Goal: Ask a question

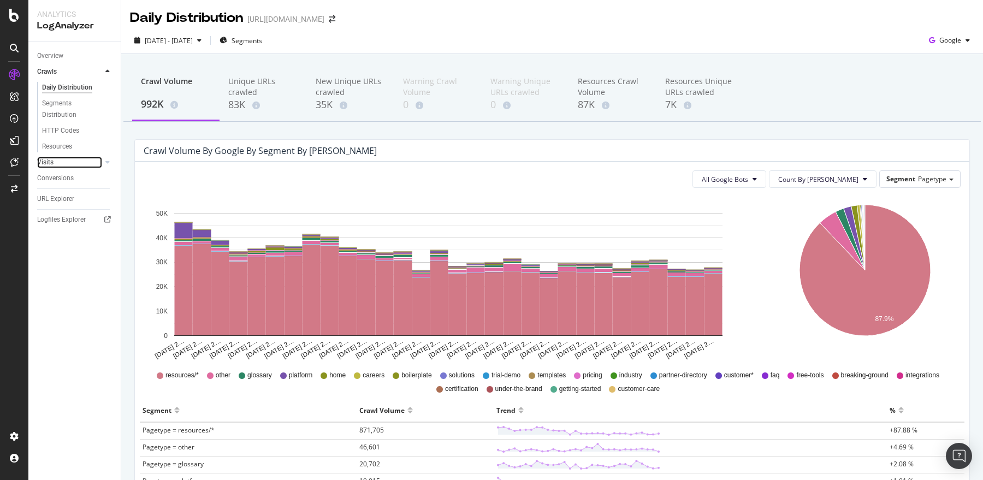
click at [94, 164] on div at bounding box center [96, 162] width 11 height 11
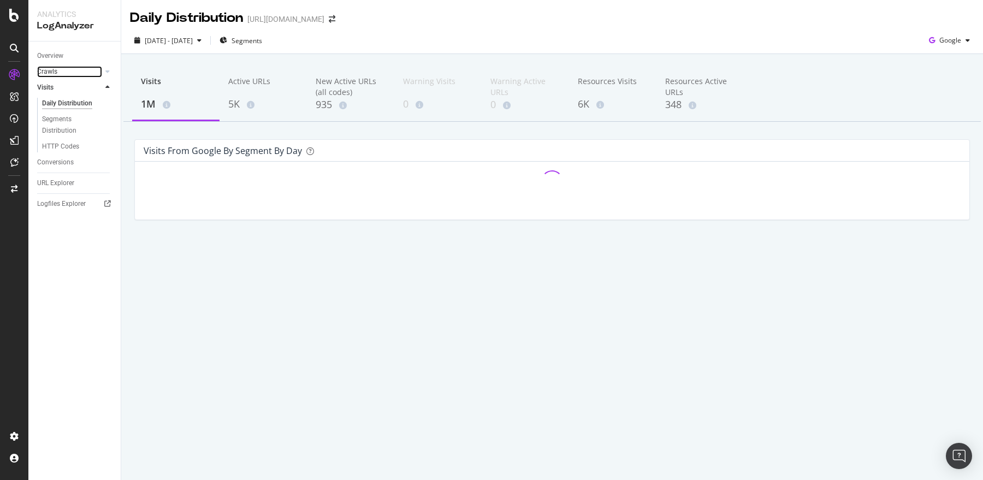
click at [101, 70] on div at bounding box center [96, 71] width 11 height 11
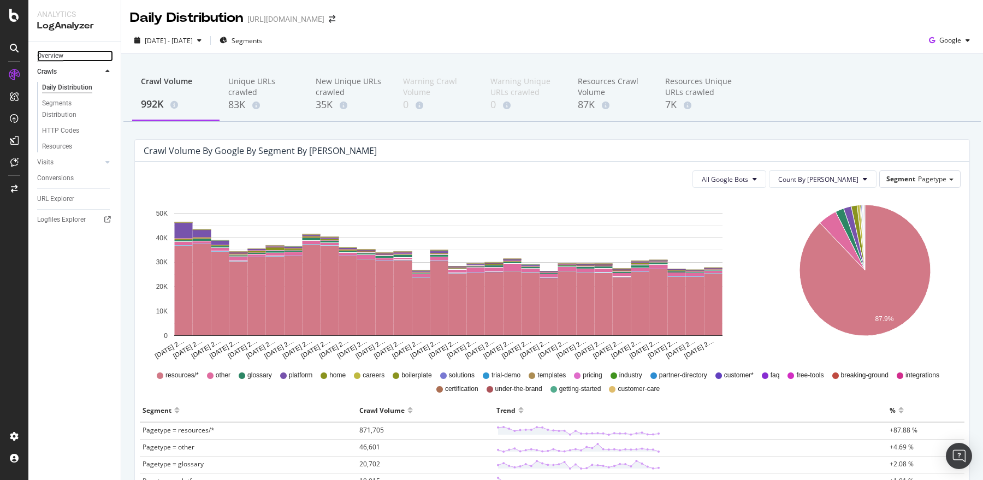
click at [52, 60] on div "Overview" at bounding box center [50, 55] width 26 height 11
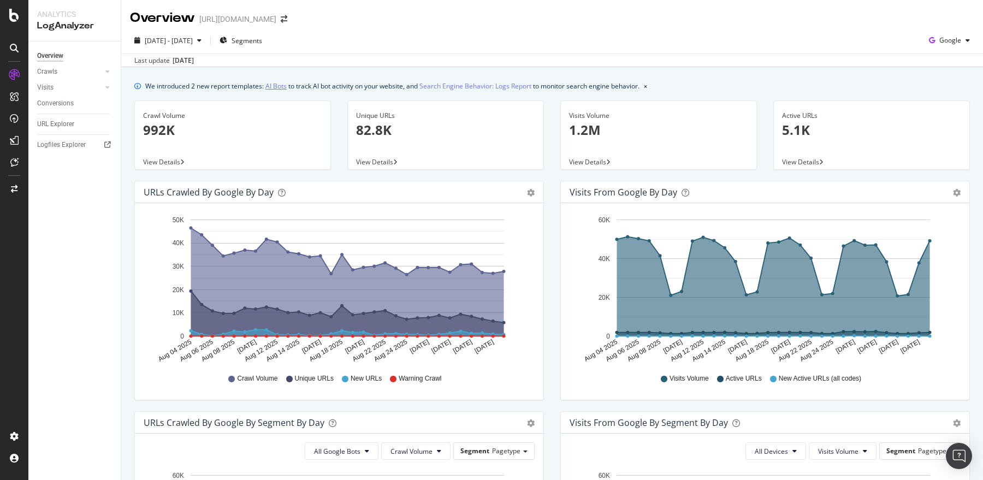
click at [281, 86] on link "AI Bots" at bounding box center [275, 85] width 21 height 11
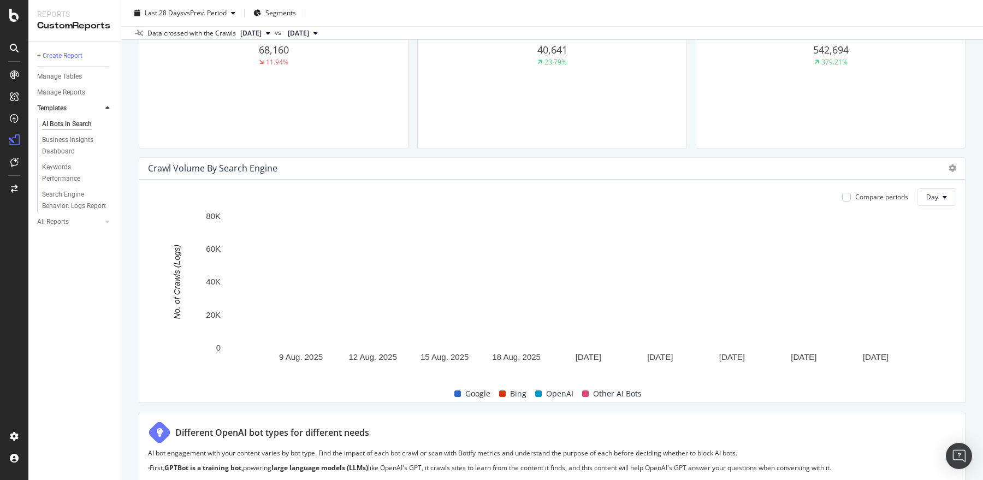
scroll to position [419, 0]
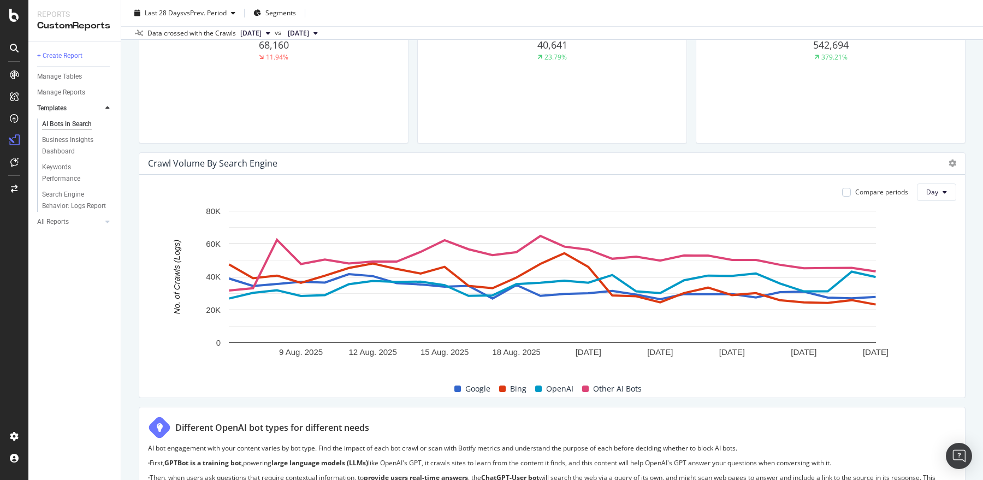
click at [538, 387] on span at bounding box center [538, 389] width 7 height 7
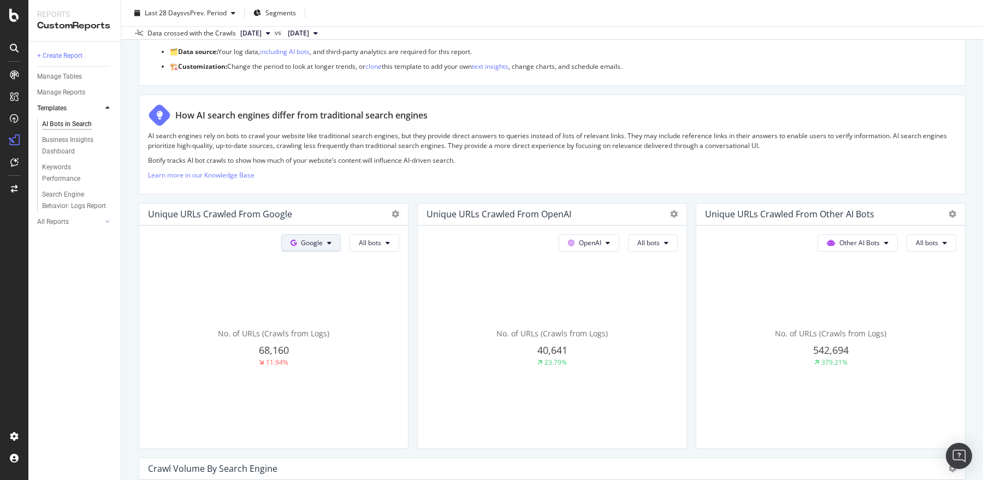
scroll to position [0, 0]
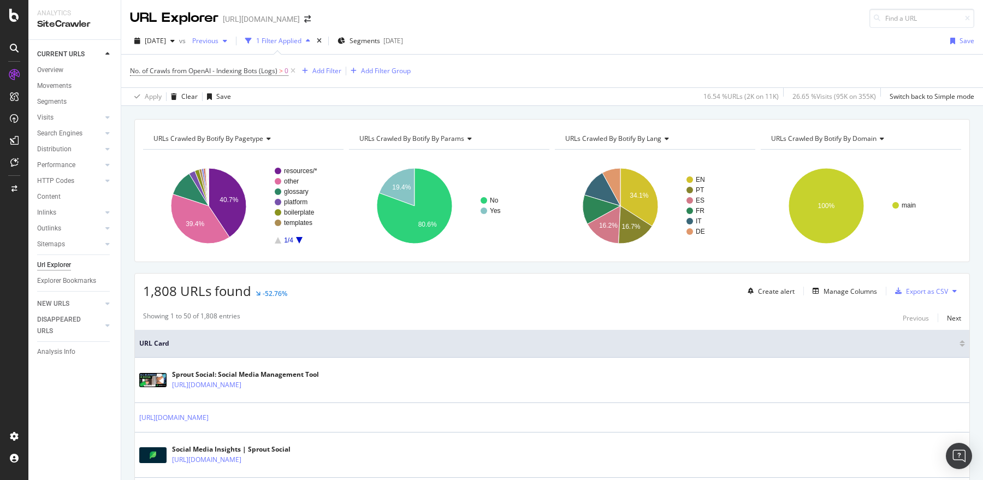
click at [218, 39] on span "Previous" at bounding box center [203, 40] width 31 height 9
click at [536, 37] on div "2025 Sep. 3rd vs Previous 1 Filter Applied Segments 2025-03-13 Save" at bounding box center [552, 43] width 862 height 22
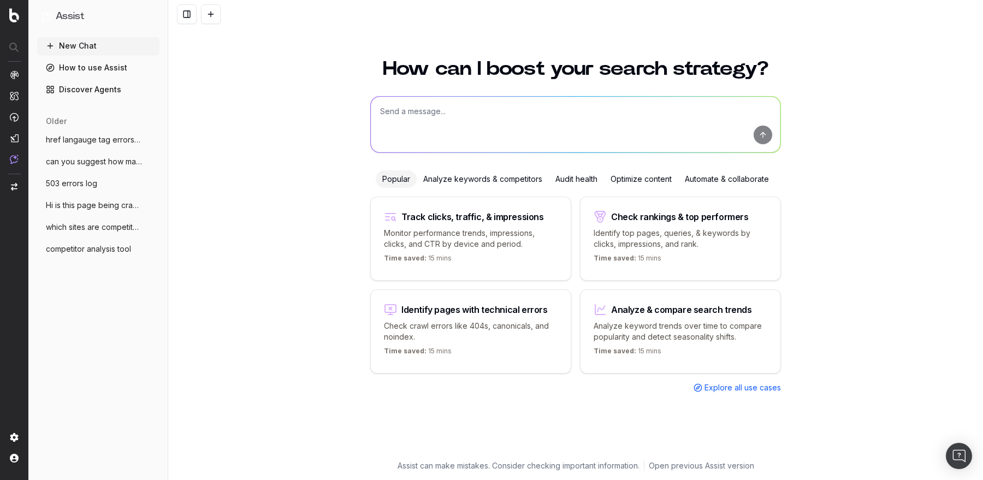
click at [427, 127] on textarea at bounding box center [576, 125] width 410 height 56
type textarea "Urls craaled by oprn ai?"
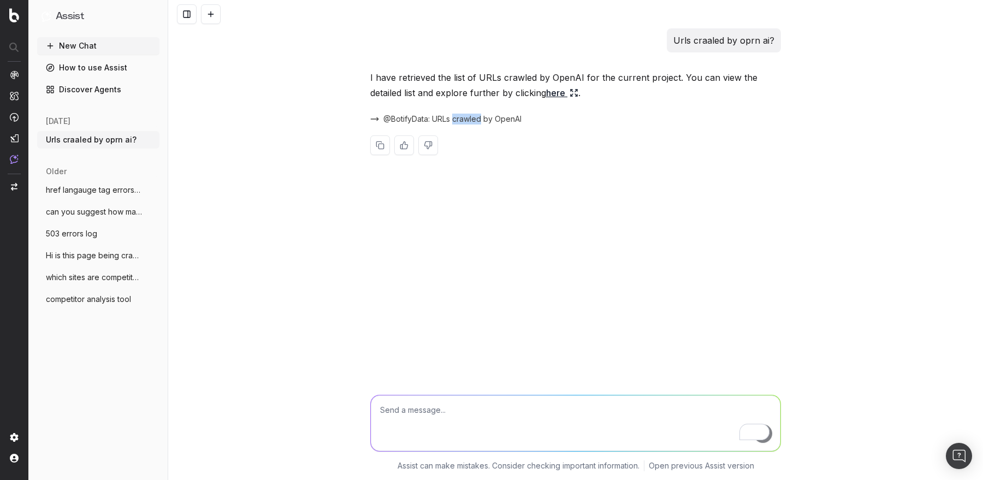
click at [422, 118] on span "@BotifyData: URLs crawled by OpenAI" at bounding box center [452, 119] width 138 height 11
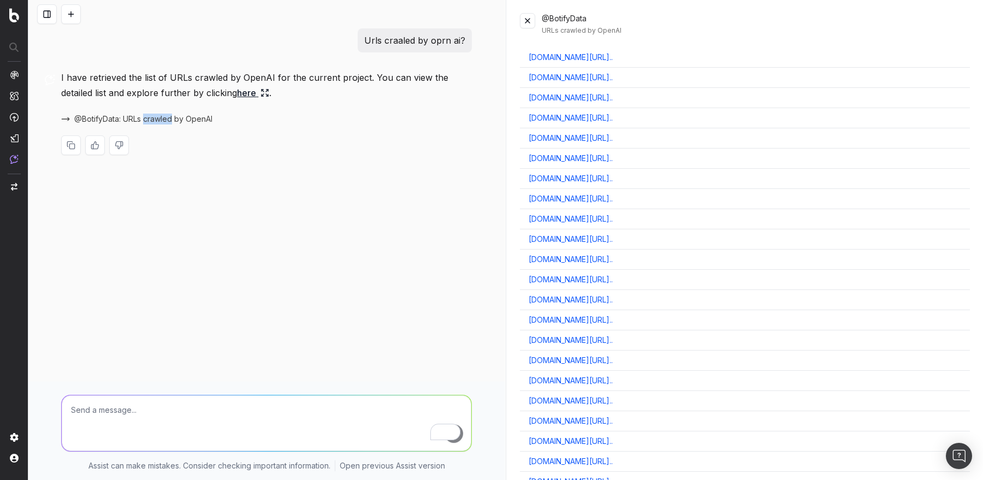
scroll to position [1960, 0]
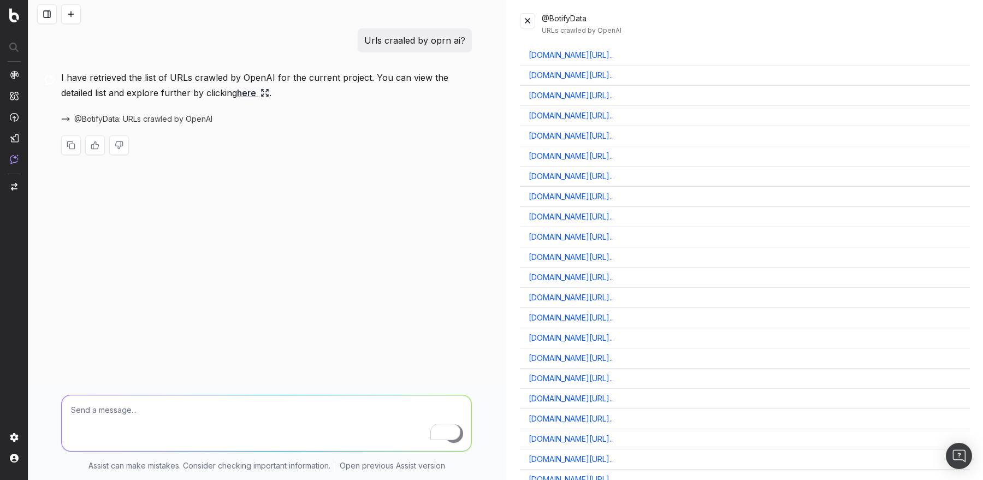
click at [187, 418] on textarea "To enrich screen reader interactions, please activate Accessibility in Grammarl…" at bounding box center [267, 423] width 410 height 56
type textarea "Can I see the report, where it can show me the fluctuations in the daily crawl …"
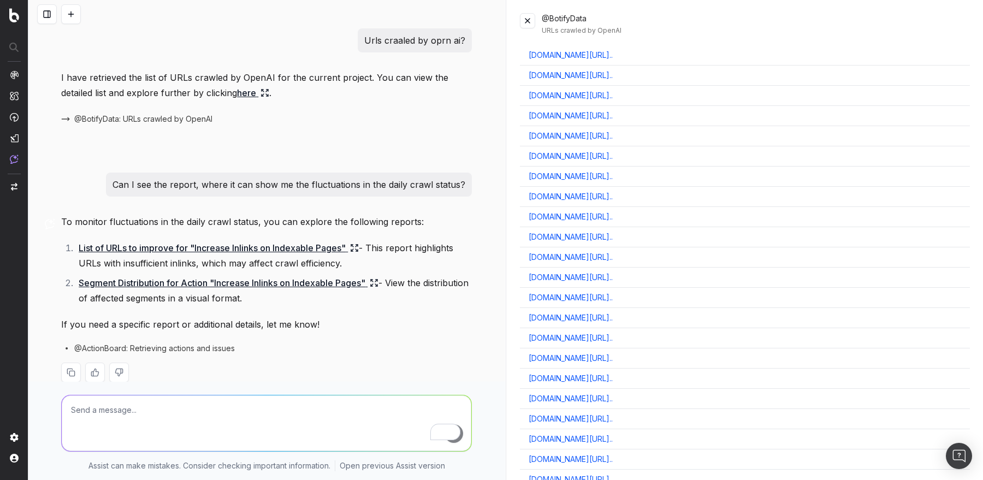
scroll to position [18, 0]
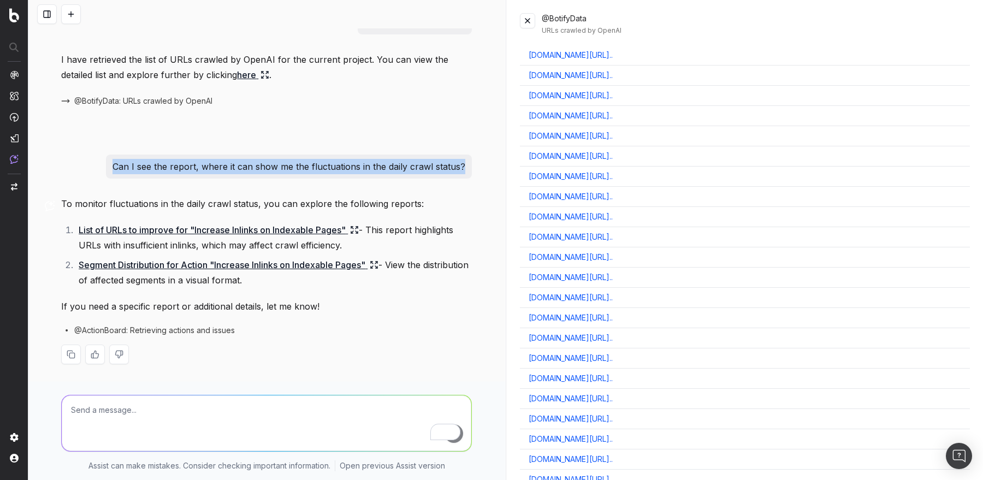
drag, startPoint x: 466, startPoint y: 167, endPoint x: 122, endPoint y: 164, distance: 344.6
click at [121, 164] on div "Can I see the report, where it can show me the fluctuations in the daily crawl …" at bounding box center [289, 167] width 366 height 24
copy p "an I see the report, where it can show me the fluctuations in the daily crawl s…"
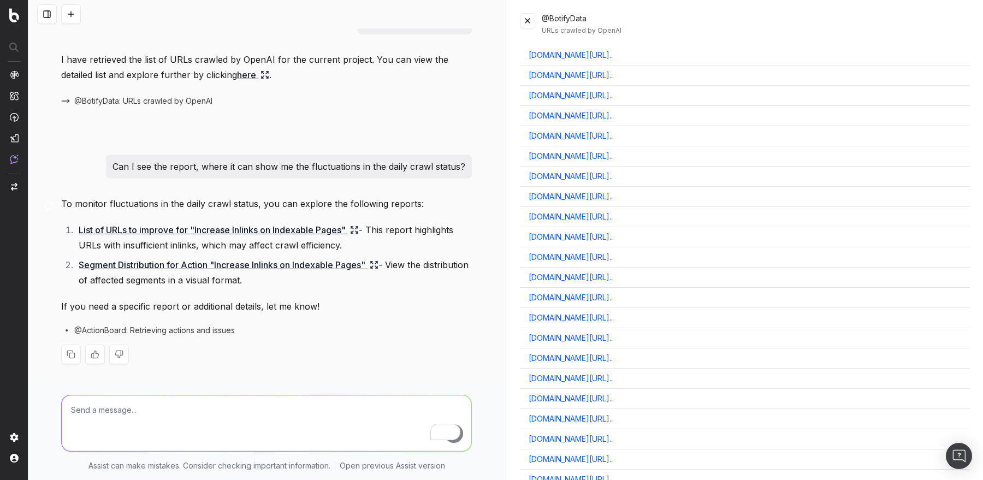
click at [135, 416] on textarea "To enrich screen reader interactions, please activate Accessibility in Grammarl…" at bounding box center [267, 423] width 410 height 56
paste textarea "an I see the report, where it can show me the fluctuations in the daily crawl s…"
type textarea "an I see the report, where it can show me the fluctuations in the daily crawl f…"
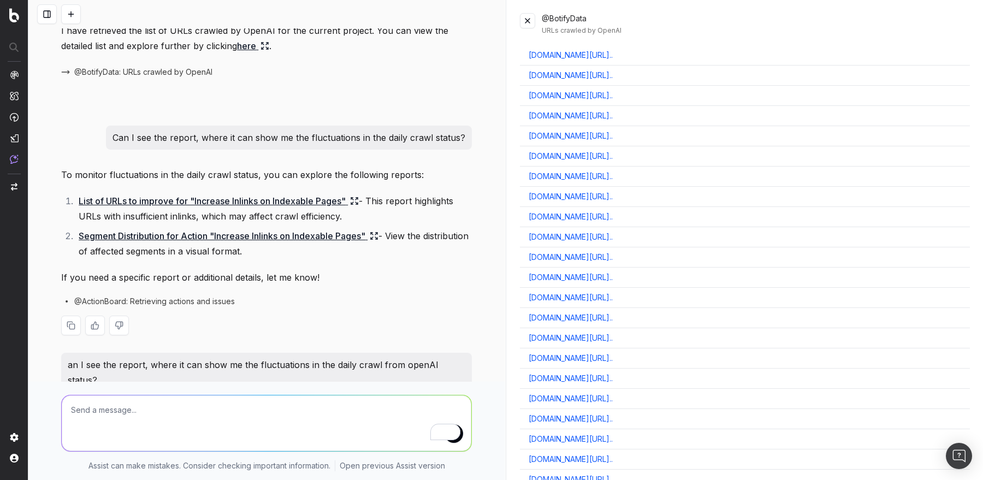
scroll to position [74, 0]
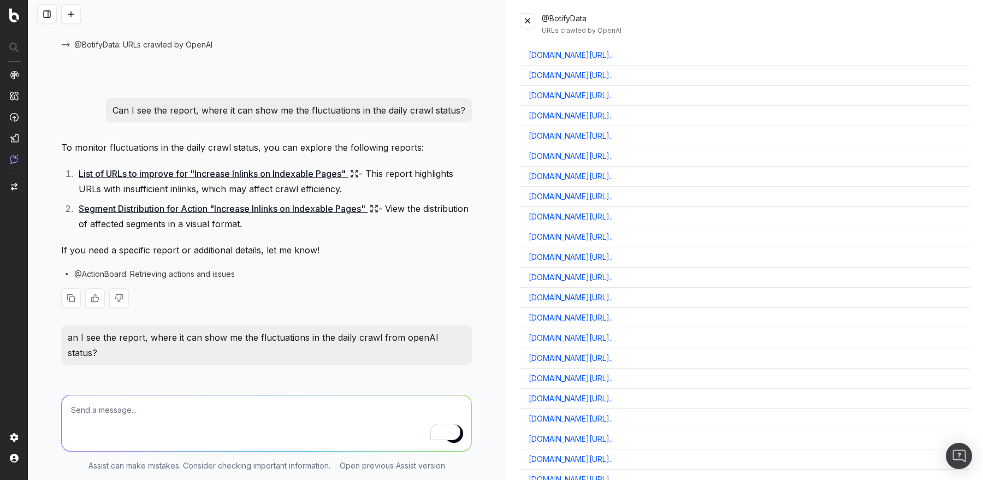
click at [219, 175] on link "List of URLs to improve for "Increase Inlinks on Indexable Pages"" at bounding box center [219, 173] width 280 height 15
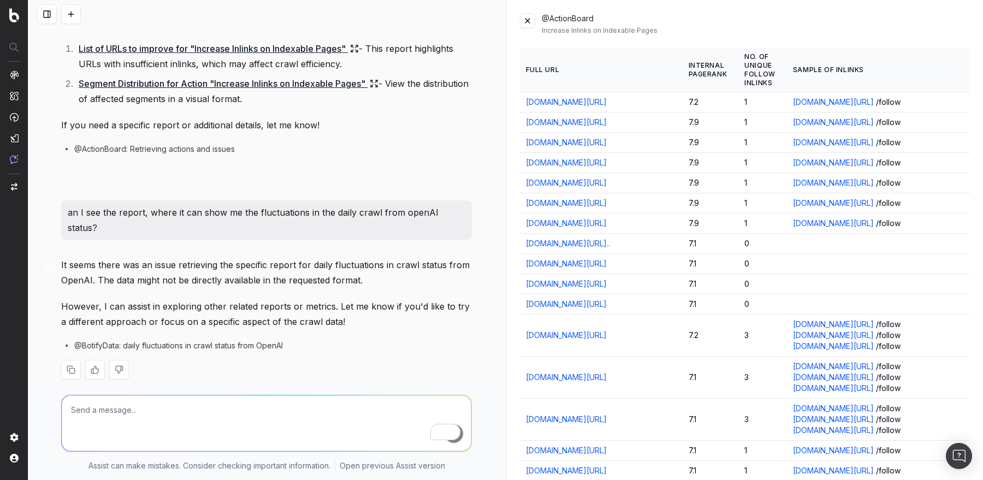
scroll to position [0, 0]
